Goal: Information Seeking & Learning: Learn about a topic

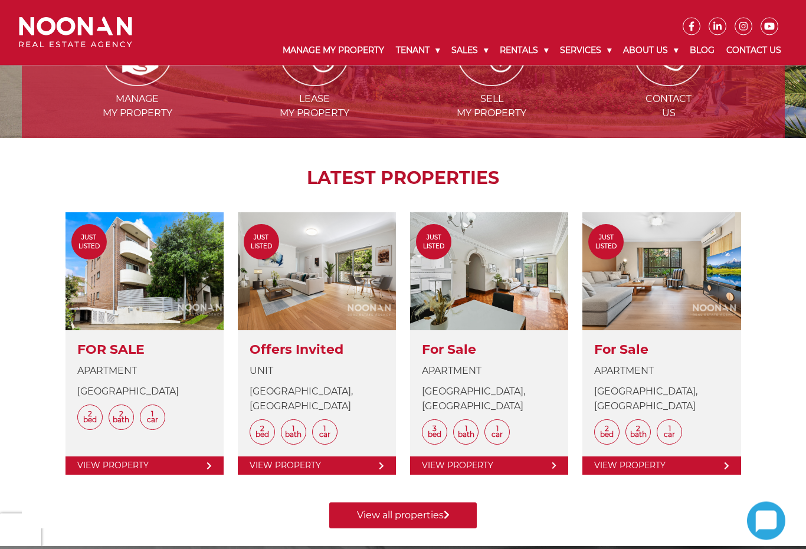
scroll to position [334, 0]
click at [332, 267] on link at bounding box center [317, 343] width 158 height 262
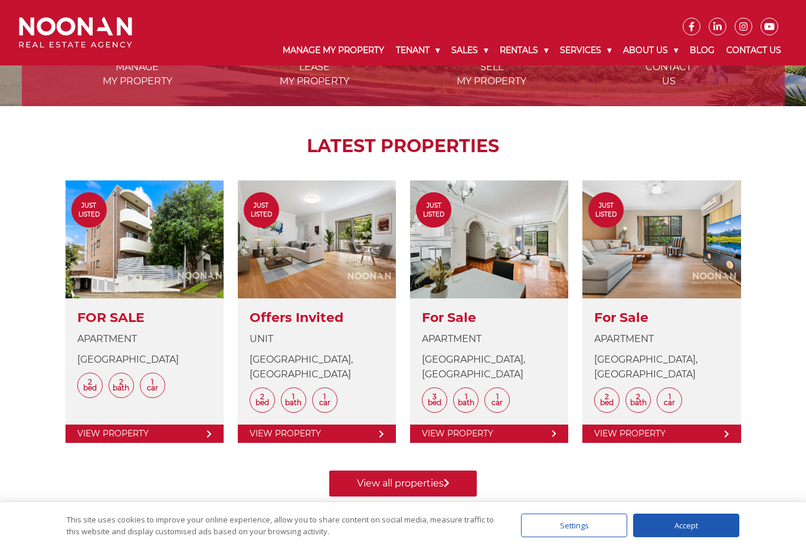
click at [422, 482] on link "View all properties" at bounding box center [402, 484] width 147 height 26
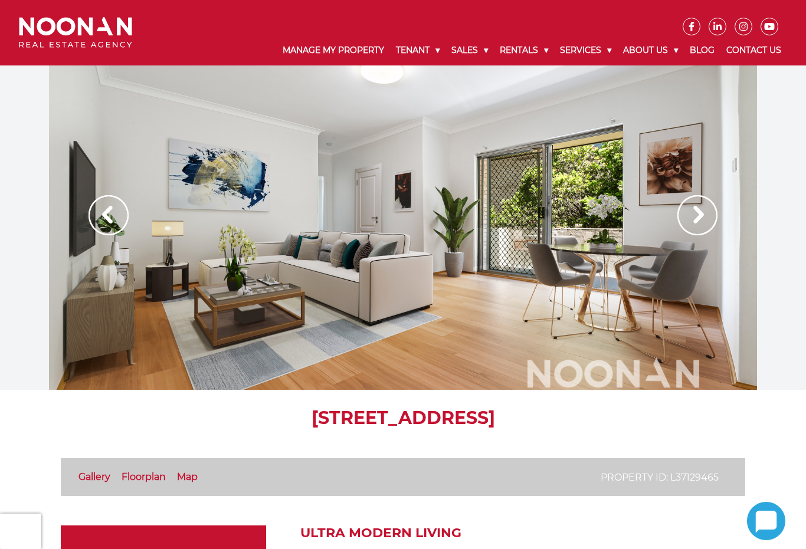
click at [700, 225] on img at bounding box center [697, 215] width 40 height 40
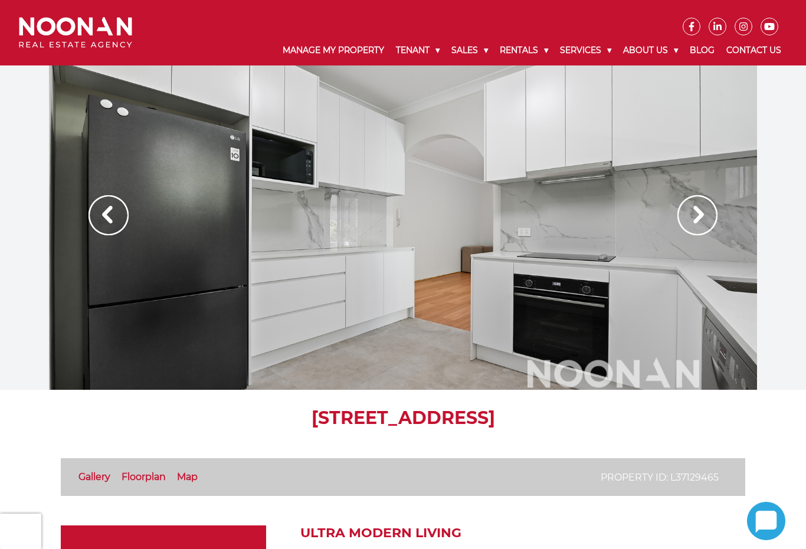
click at [704, 225] on img at bounding box center [697, 215] width 40 height 40
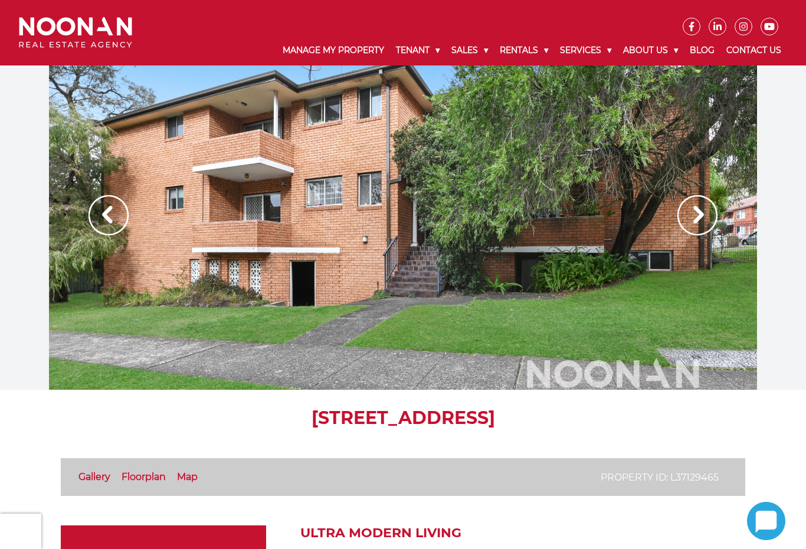
click at [701, 218] on img at bounding box center [697, 215] width 40 height 40
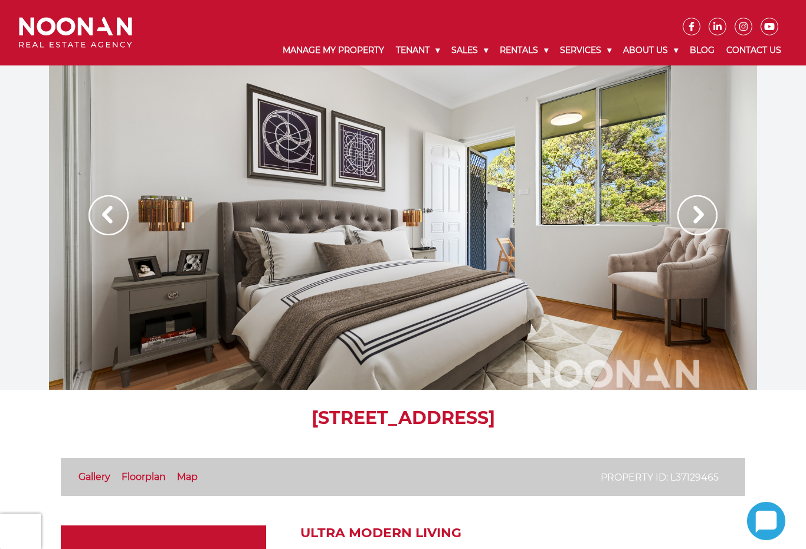
click at [703, 211] on img at bounding box center [697, 215] width 40 height 40
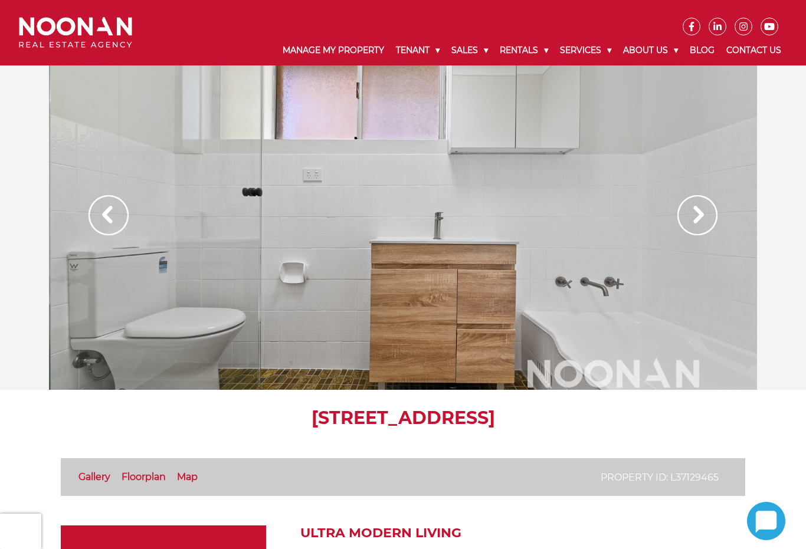
click at [704, 212] on img at bounding box center [697, 215] width 40 height 40
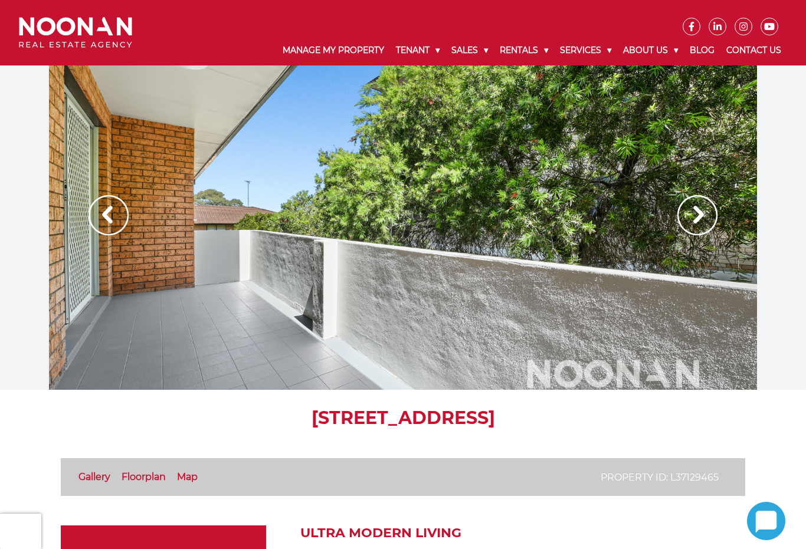
click at [707, 215] on img at bounding box center [697, 215] width 40 height 40
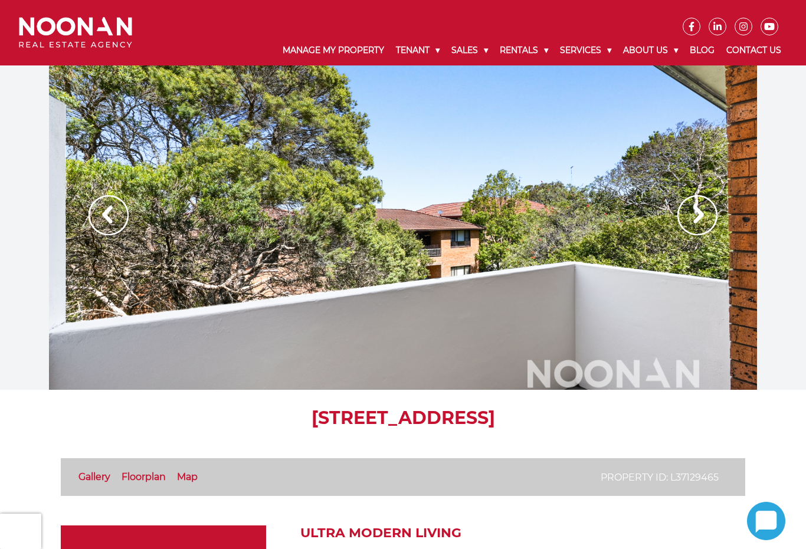
click at [711, 215] on img at bounding box center [697, 215] width 40 height 40
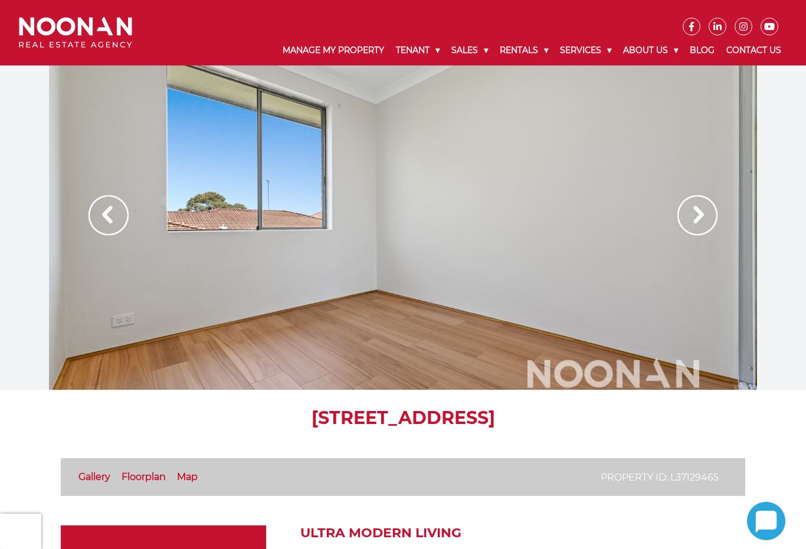
click at [709, 215] on img at bounding box center [697, 215] width 40 height 40
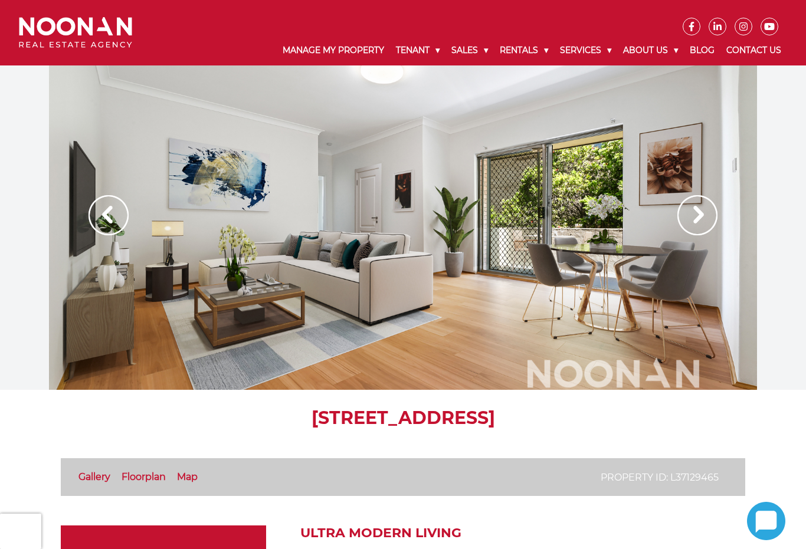
click at [712, 215] on img at bounding box center [697, 215] width 40 height 40
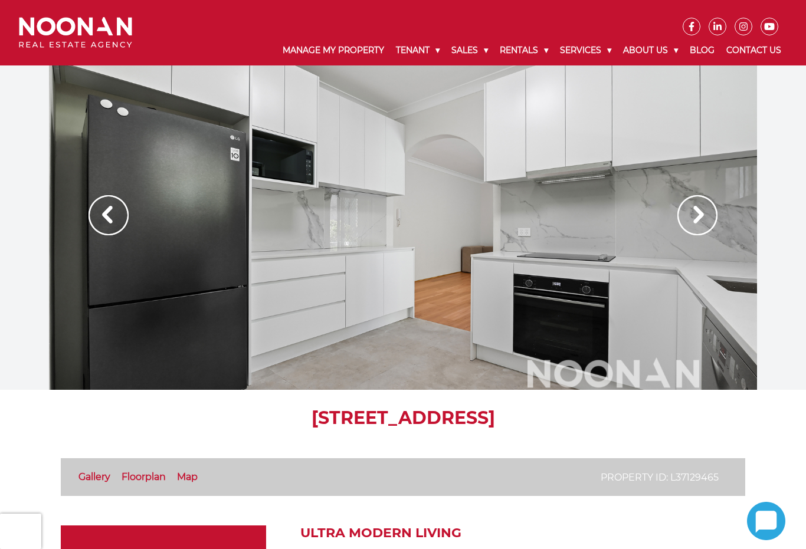
click at [709, 214] on img at bounding box center [697, 215] width 40 height 40
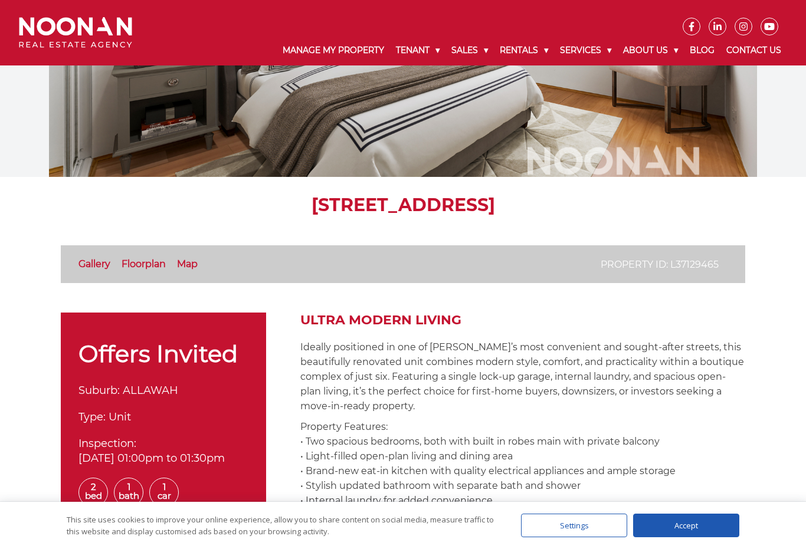
scroll to position [145, 0]
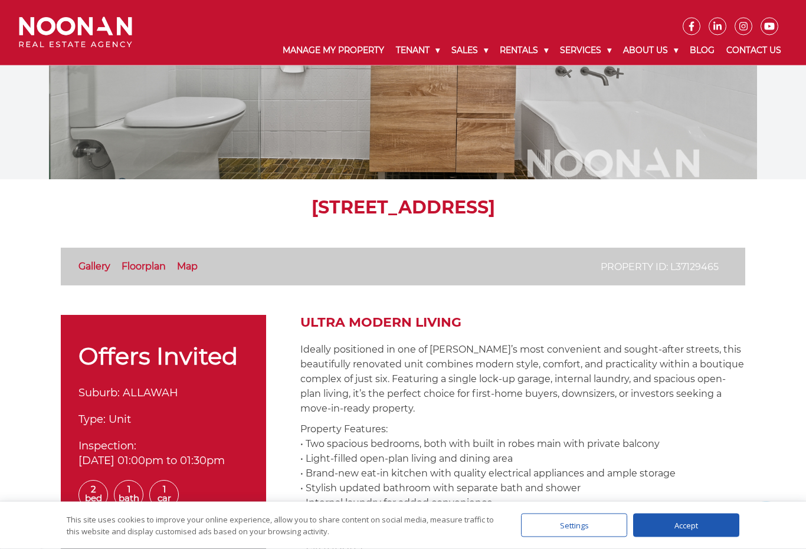
click at [153, 268] on link "Floorplan" at bounding box center [143, 266] width 44 height 11
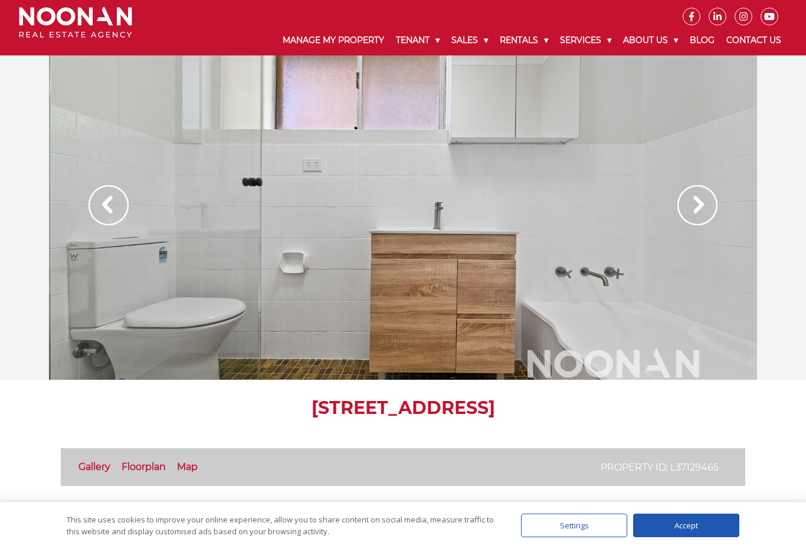
scroll to position [0, 0]
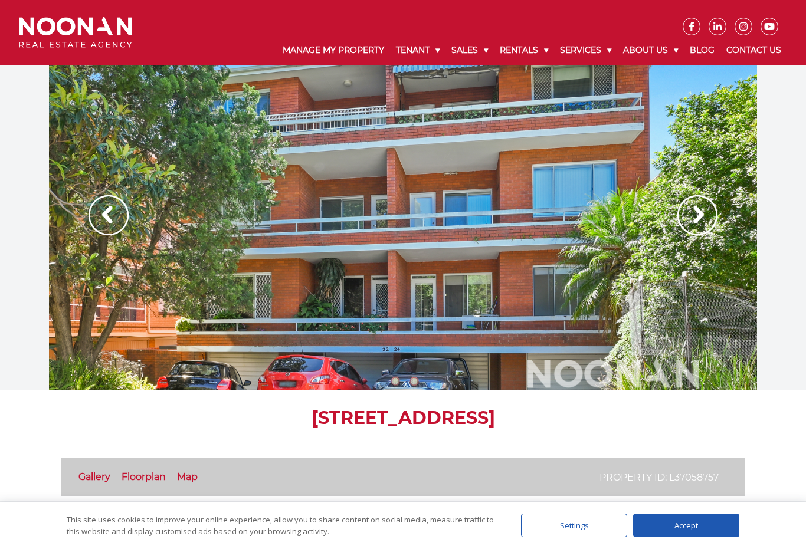
click at [707, 212] on img at bounding box center [697, 215] width 40 height 40
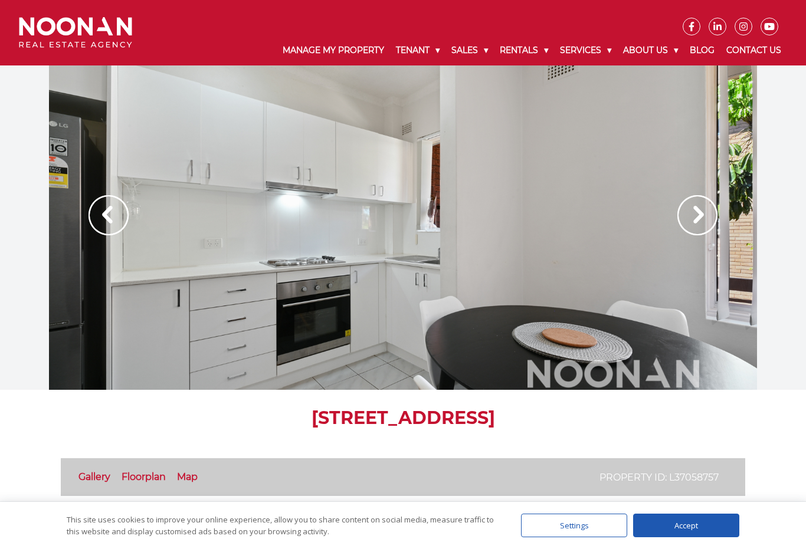
click at [704, 218] on img at bounding box center [697, 215] width 40 height 40
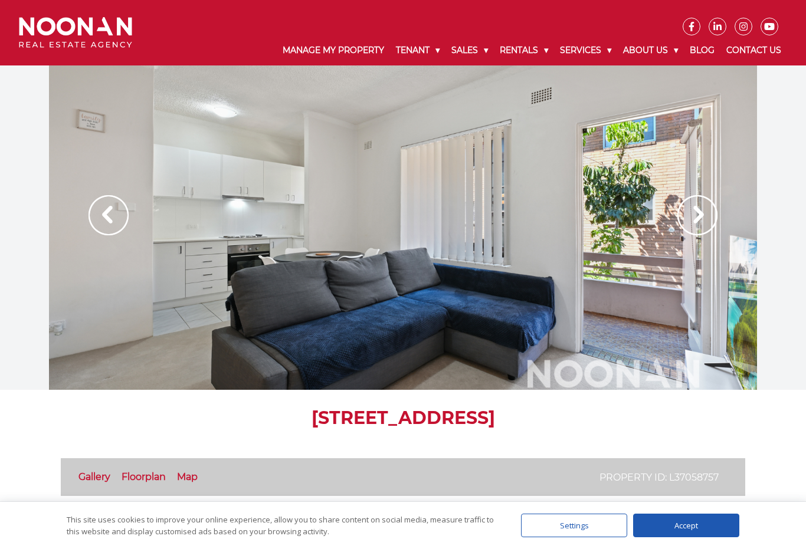
click at [704, 221] on img at bounding box center [697, 215] width 40 height 40
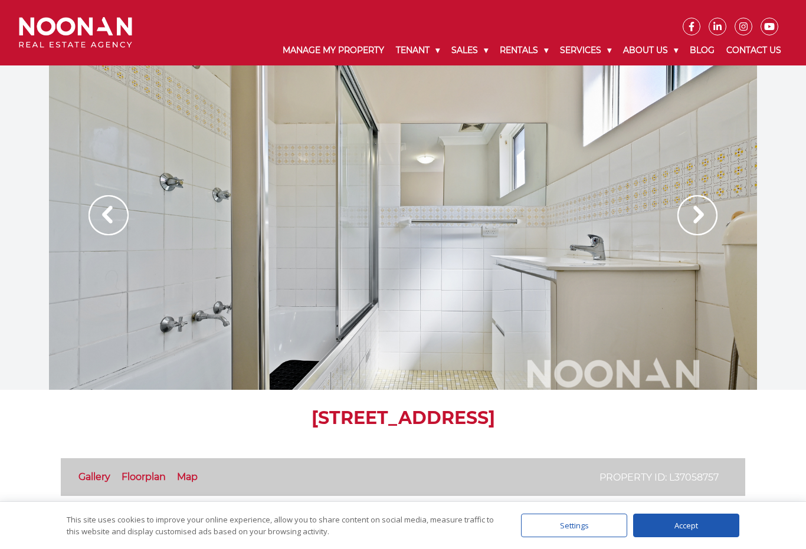
click at [706, 222] on img at bounding box center [697, 215] width 40 height 40
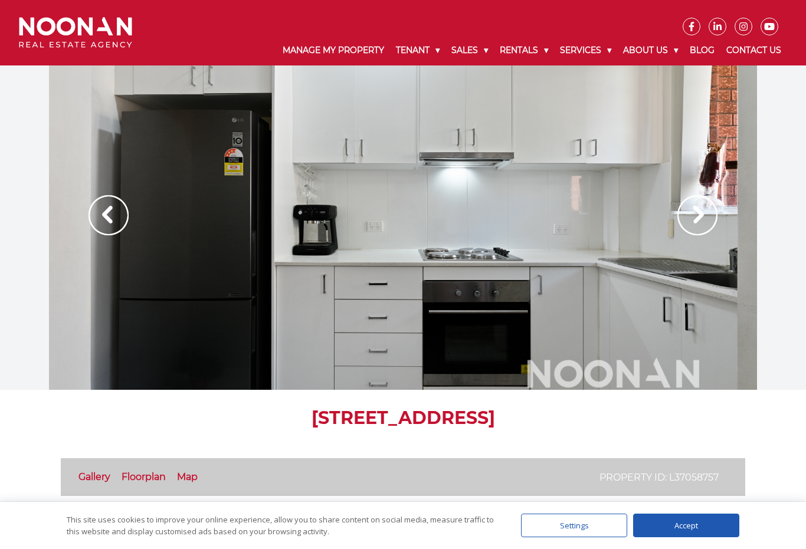
click at [708, 222] on img at bounding box center [697, 215] width 40 height 40
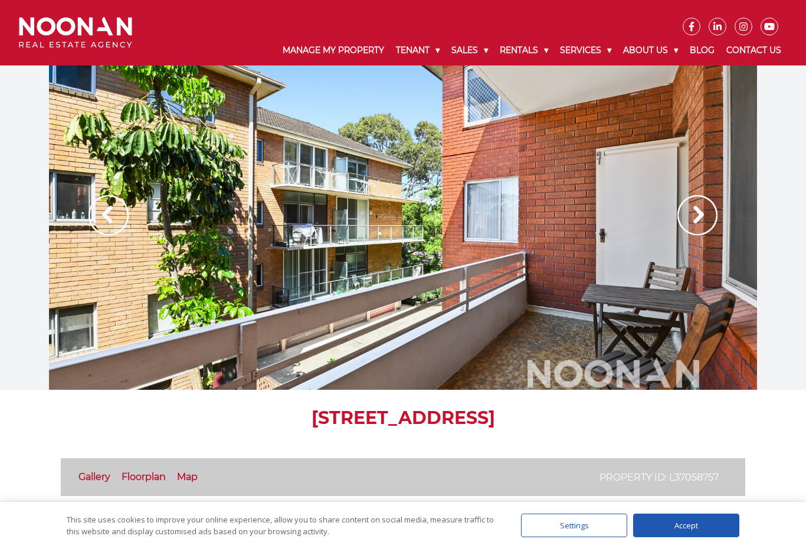
click at [709, 226] on img at bounding box center [697, 215] width 40 height 40
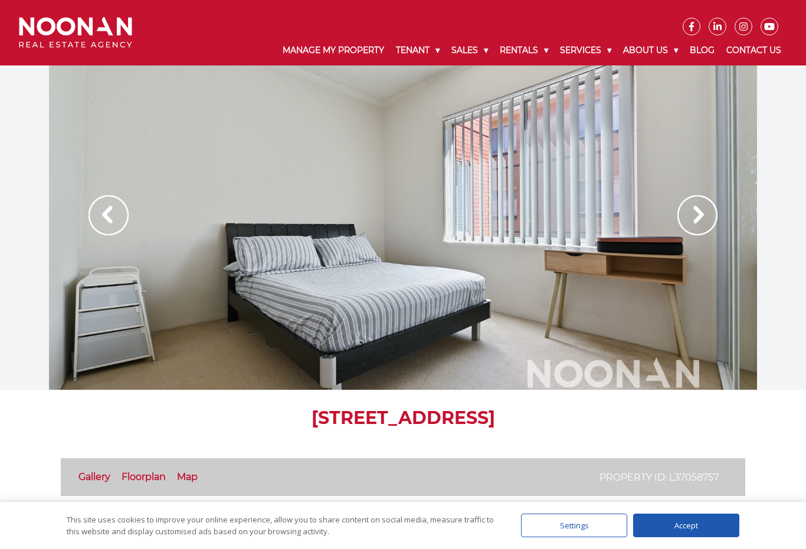
click at [705, 225] on img at bounding box center [697, 215] width 40 height 40
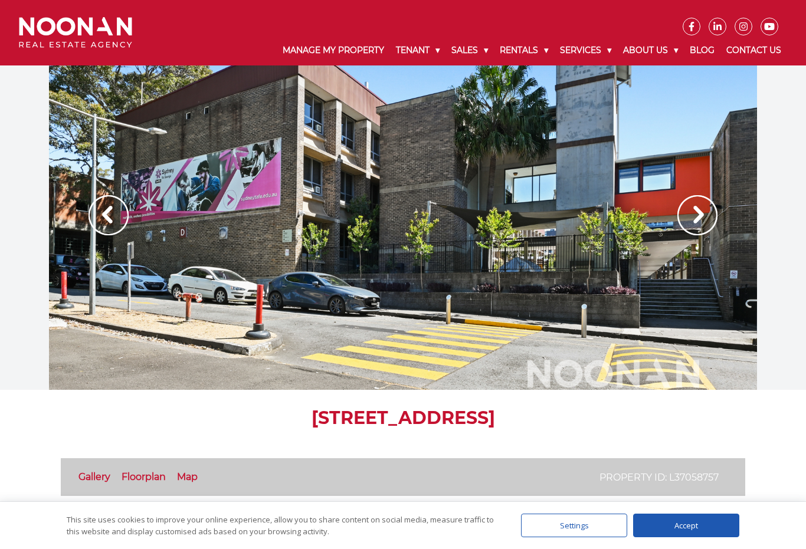
click at [702, 219] on img at bounding box center [697, 215] width 40 height 40
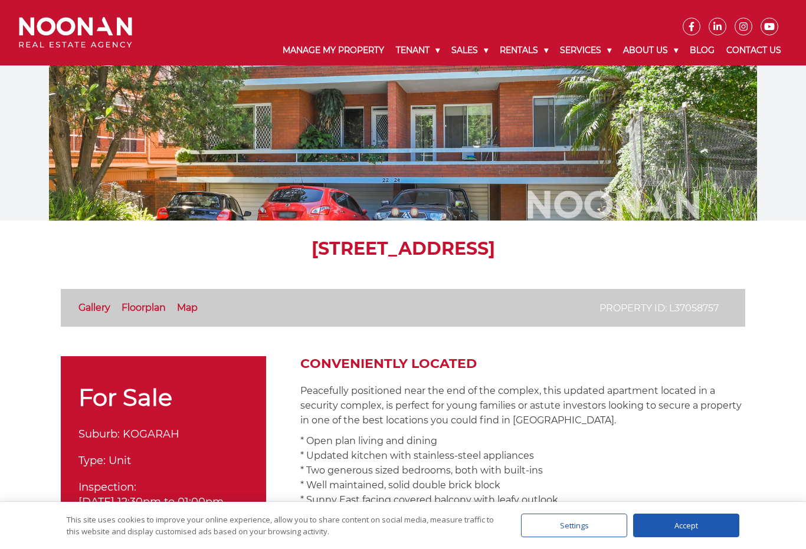
scroll to position [122, 0]
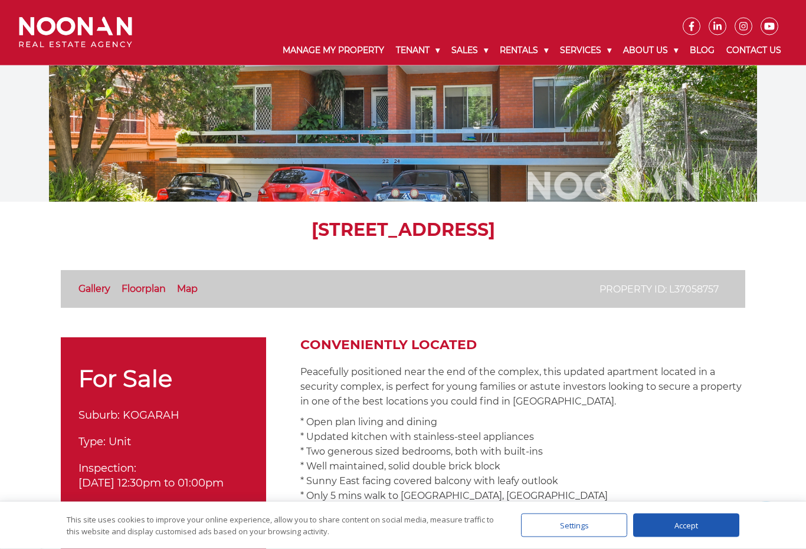
click at [149, 294] on link "Floorplan" at bounding box center [143, 289] width 44 height 11
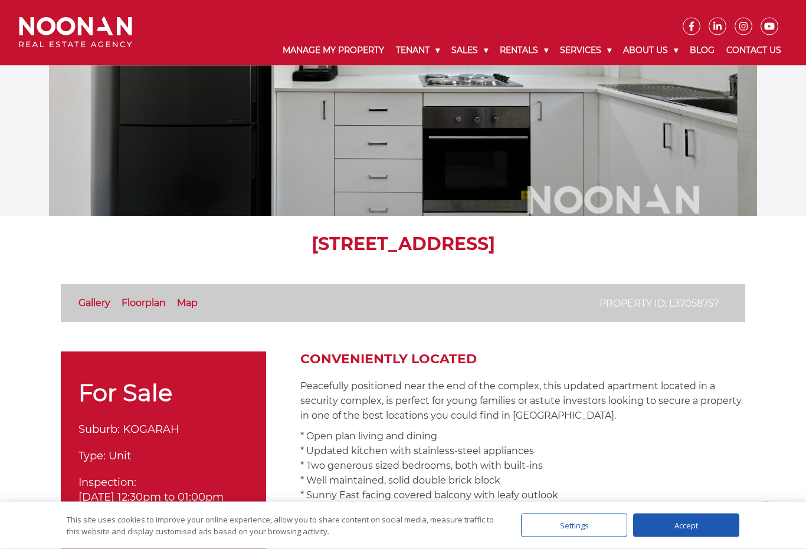
scroll to position [0, 0]
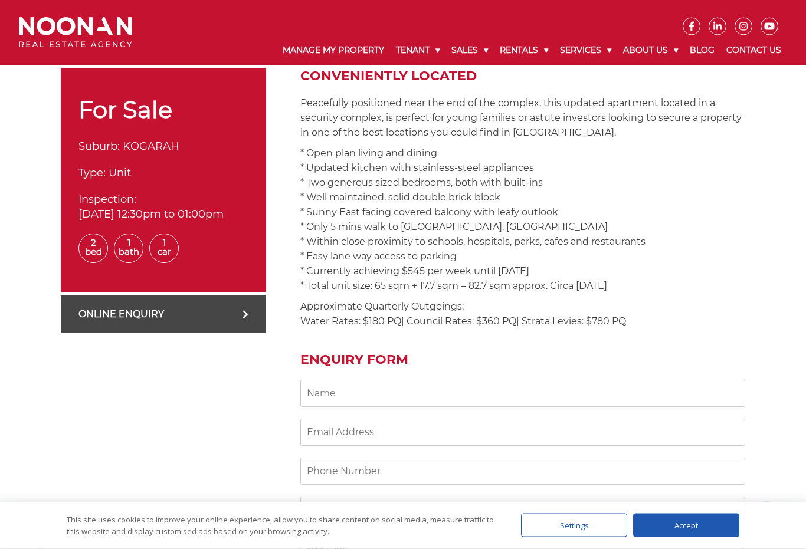
scroll to position [400, 0]
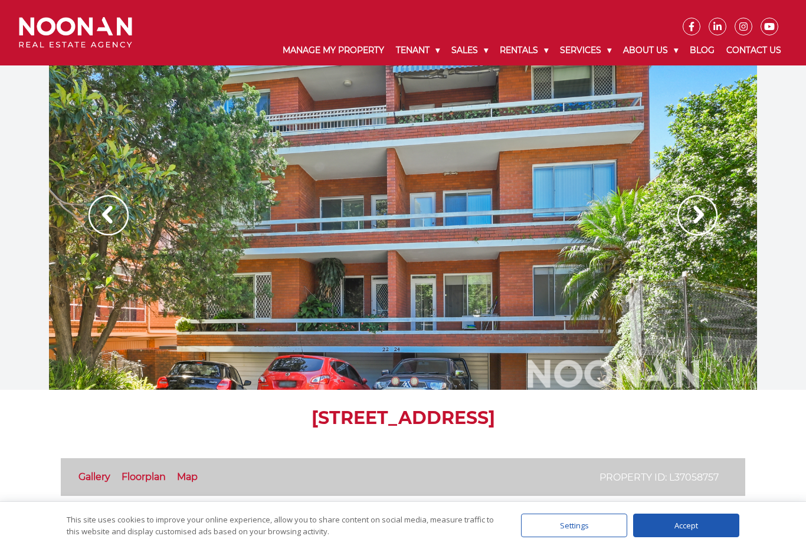
scroll to position [455, 0]
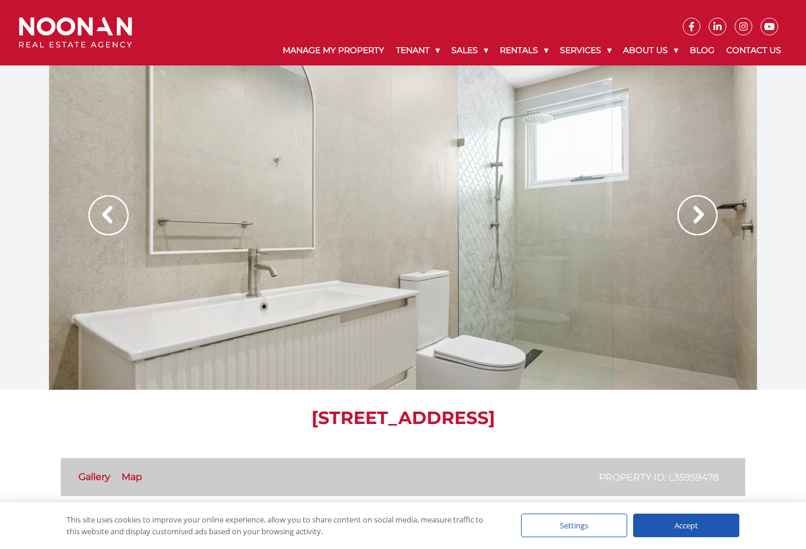
click at [707, 216] on img at bounding box center [697, 215] width 40 height 40
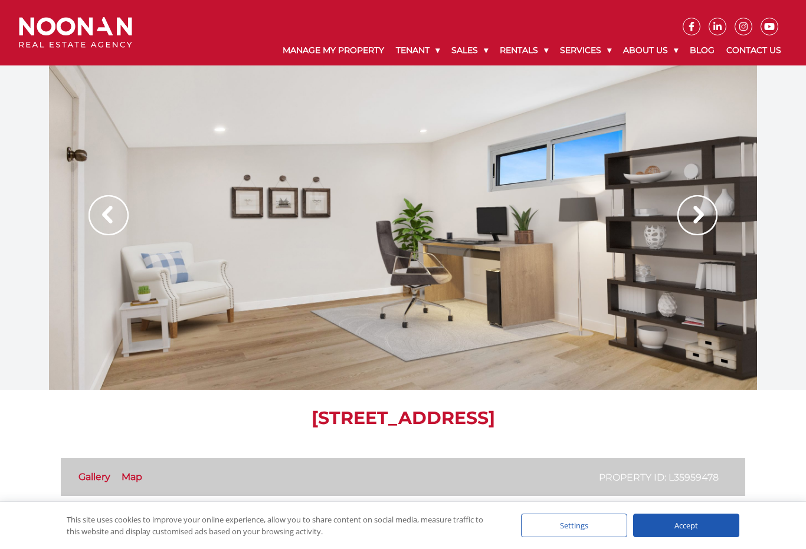
click at [710, 219] on img at bounding box center [697, 215] width 40 height 40
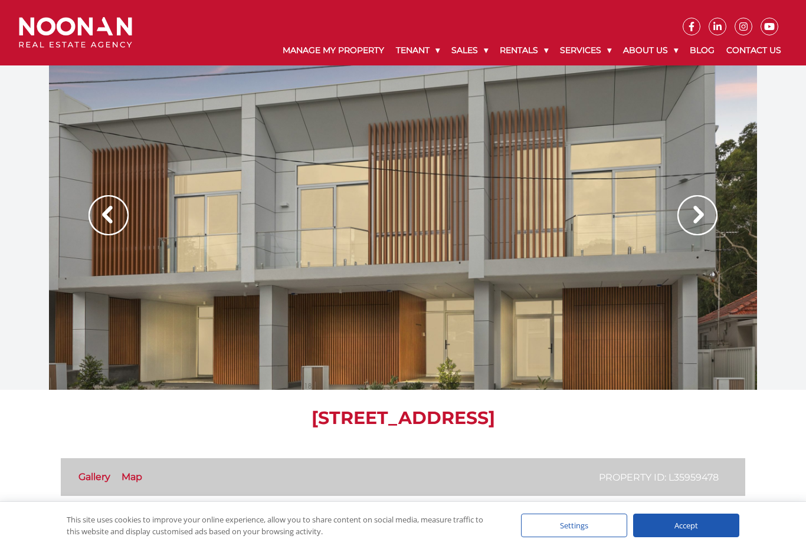
click at [702, 224] on img at bounding box center [697, 215] width 40 height 40
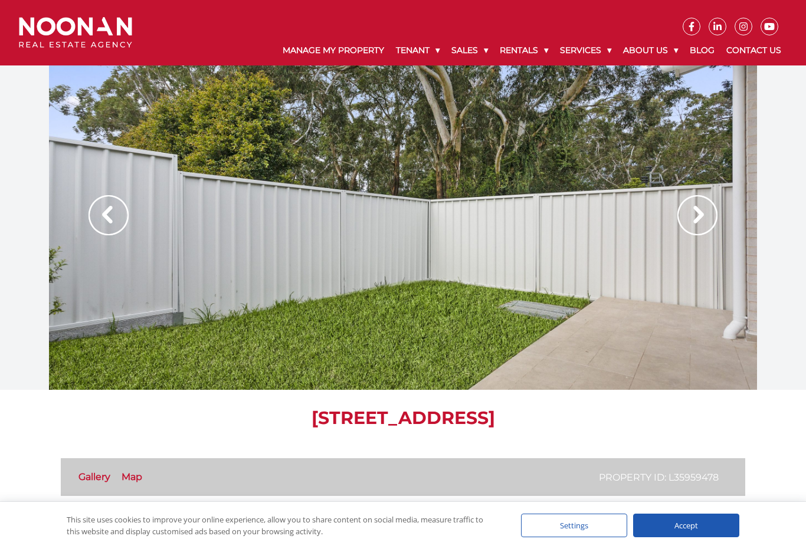
click at [702, 224] on img at bounding box center [697, 215] width 40 height 40
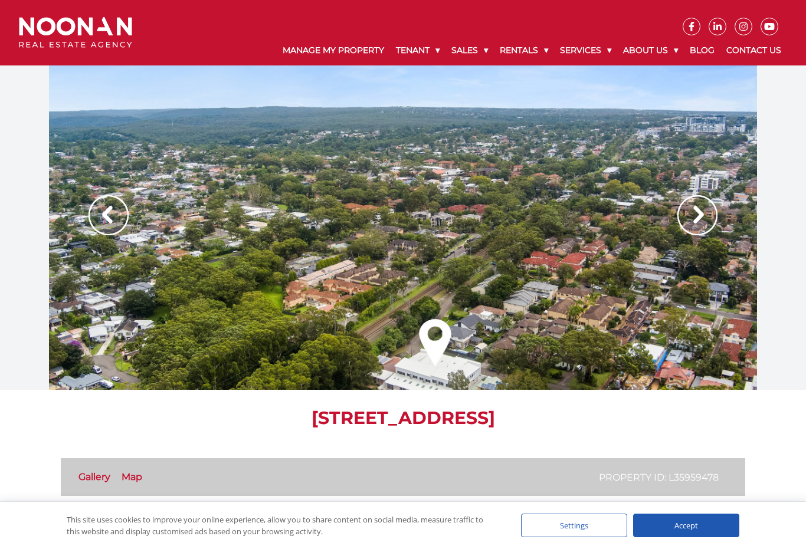
click at [705, 218] on img at bounding box center [697, 215] width 40 height 40
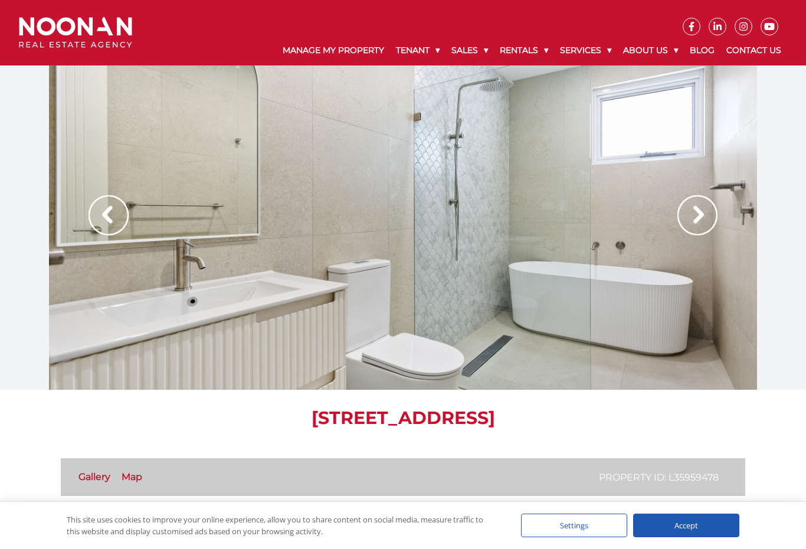
click at [709, 221] on img at bounding box center [697, 215] width 40 height 40
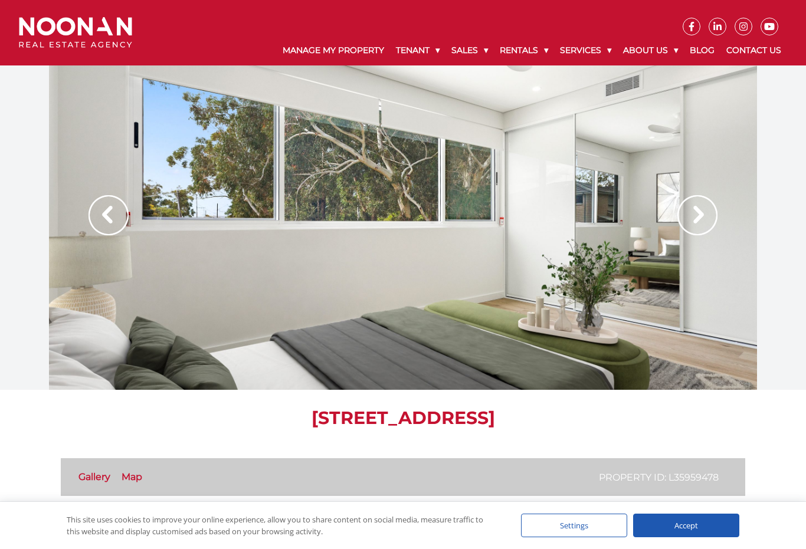
click at [711, 224] on img at bounding box center [697, 215] width 40 height 40
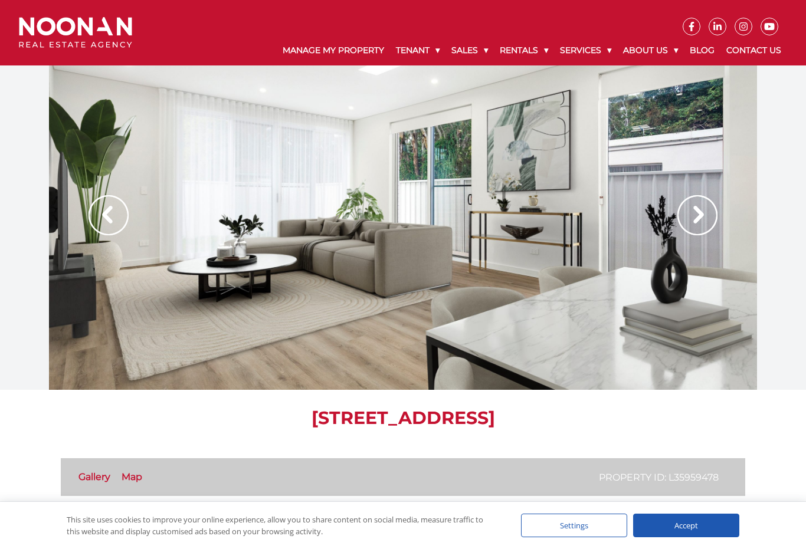
click at [712, 221] on img at bounding box center [697, 215] width 40 height 40
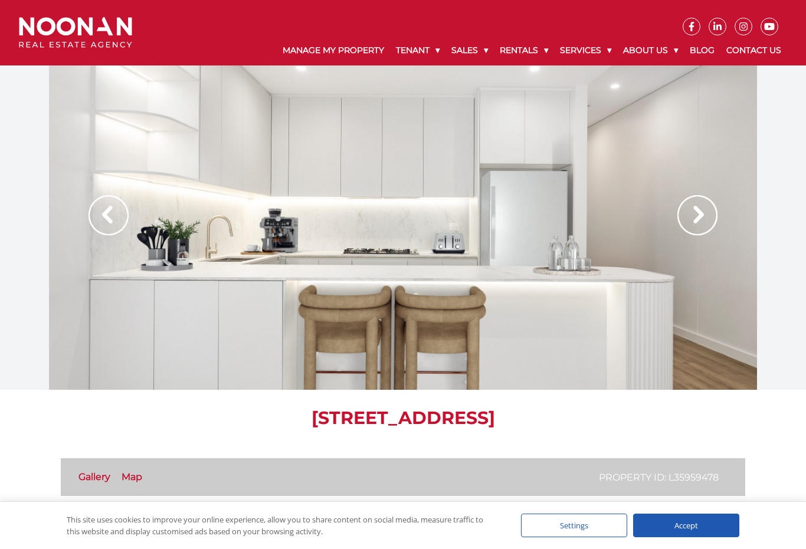
click at [712, 223] on img at bounding box center [697, 215] width 40 height 40
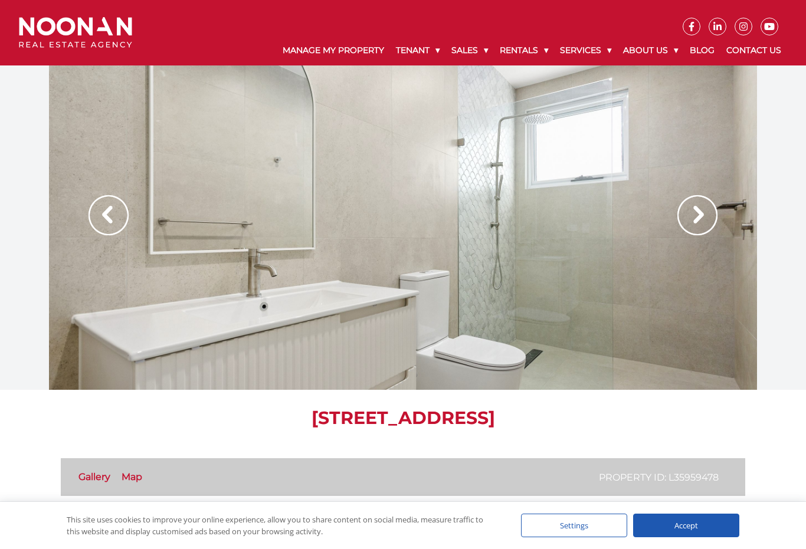
click at [705, 224] on img at bounding box center [697, 215] width 40 height 40
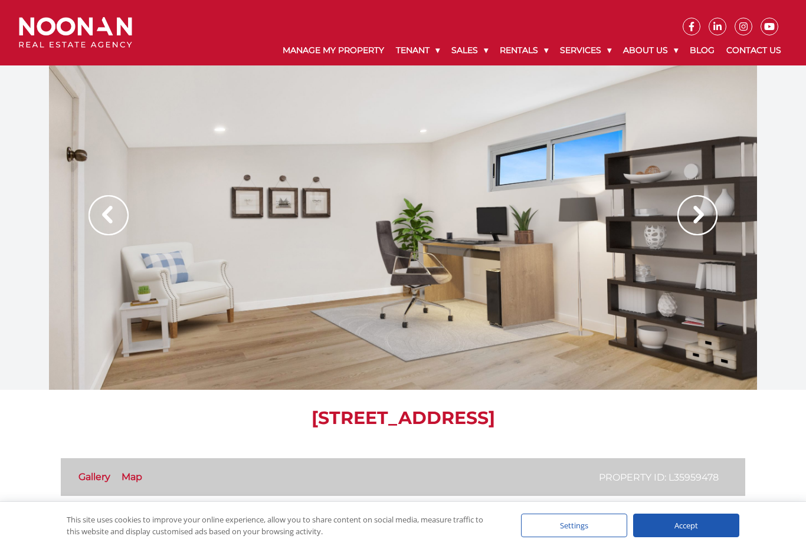
click at [709, 224] on img at bounding box center [697, 215] width 40 height 40
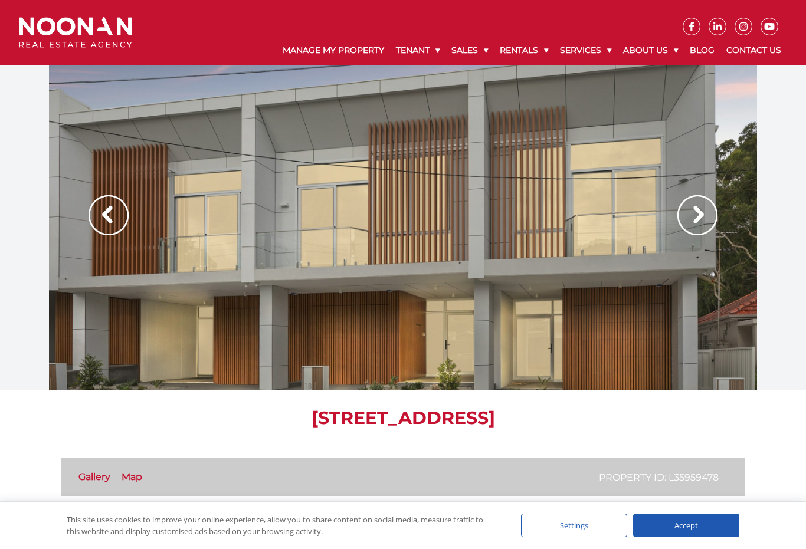
click at [708, 225] on img at bounding box center [697, 215] width 40 height 40
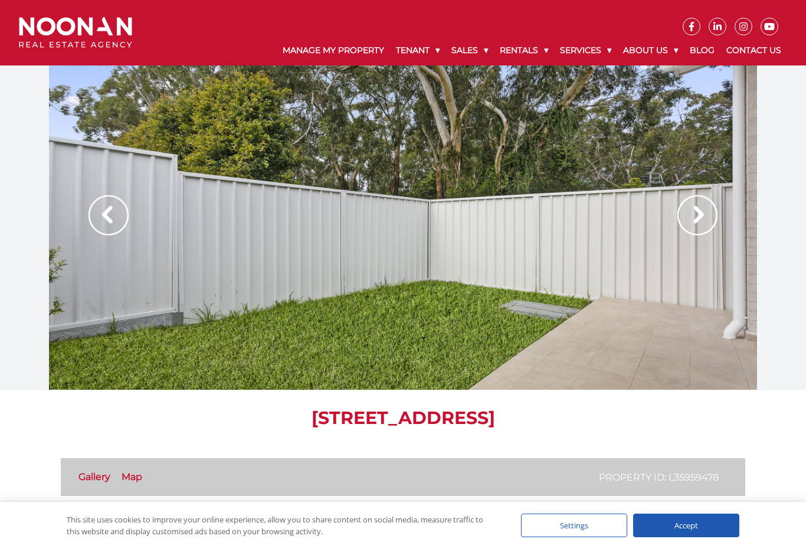
click at [708, 226] on img at bounding box center [697, 215] width 40 height 40
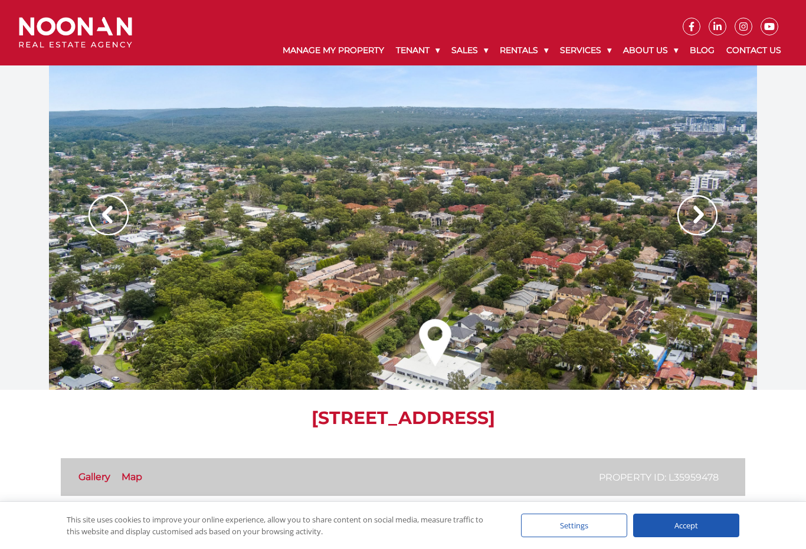
click at [487, 344] on div at bounding box center [403, 227] width 708 height 324
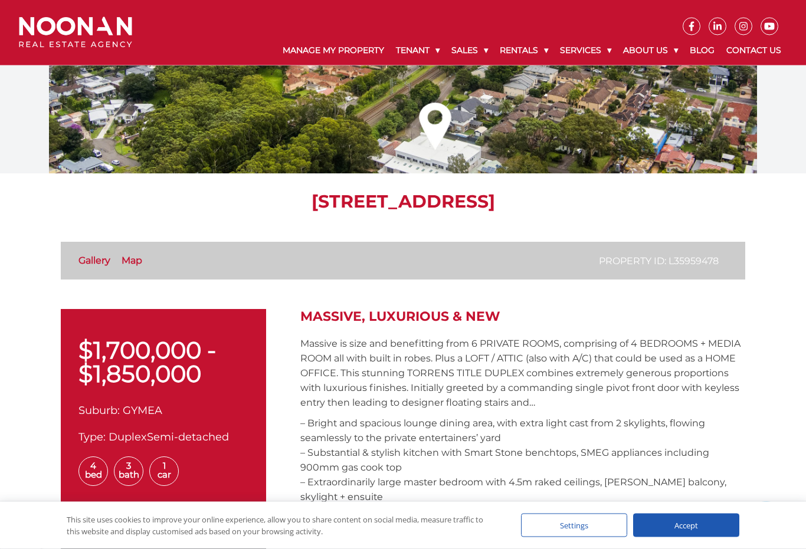
click at [142, 255] on link "Map" at bounding box center [131, 260] width 21 height 11
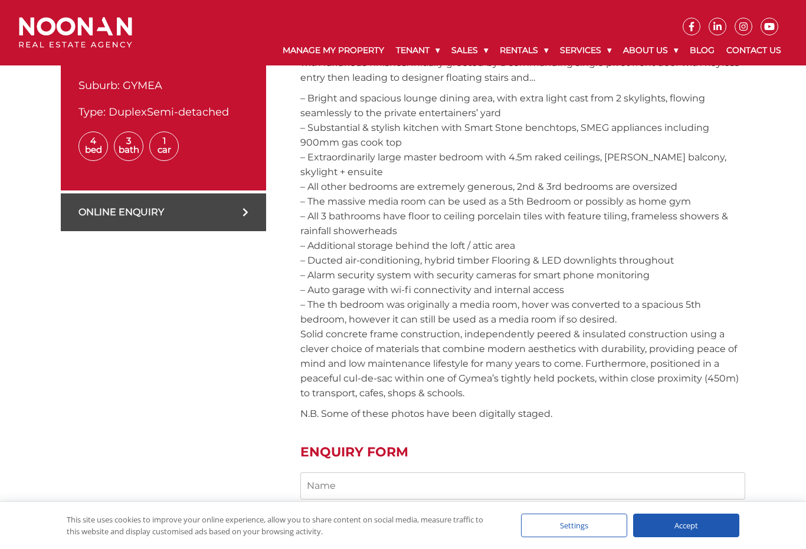
scroll to position [471, 0]
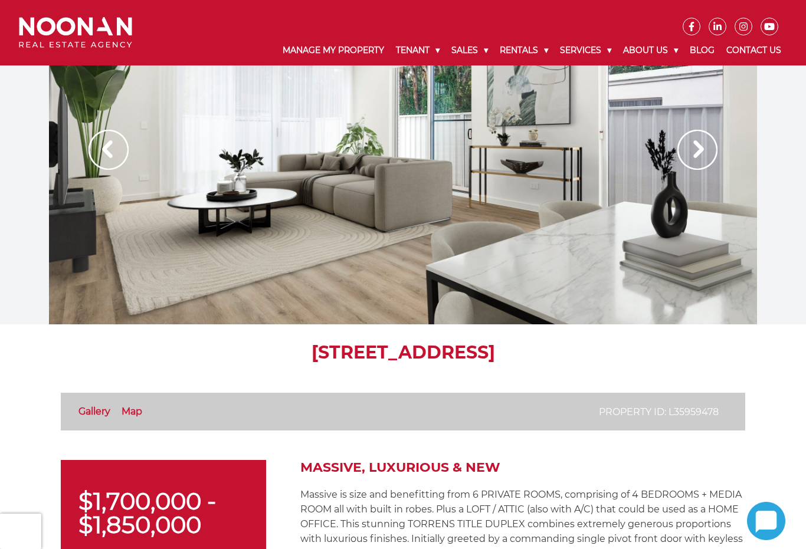
scroll to position [1345, 0]
